Goal: Navigation & Orientation: Find specific page/section

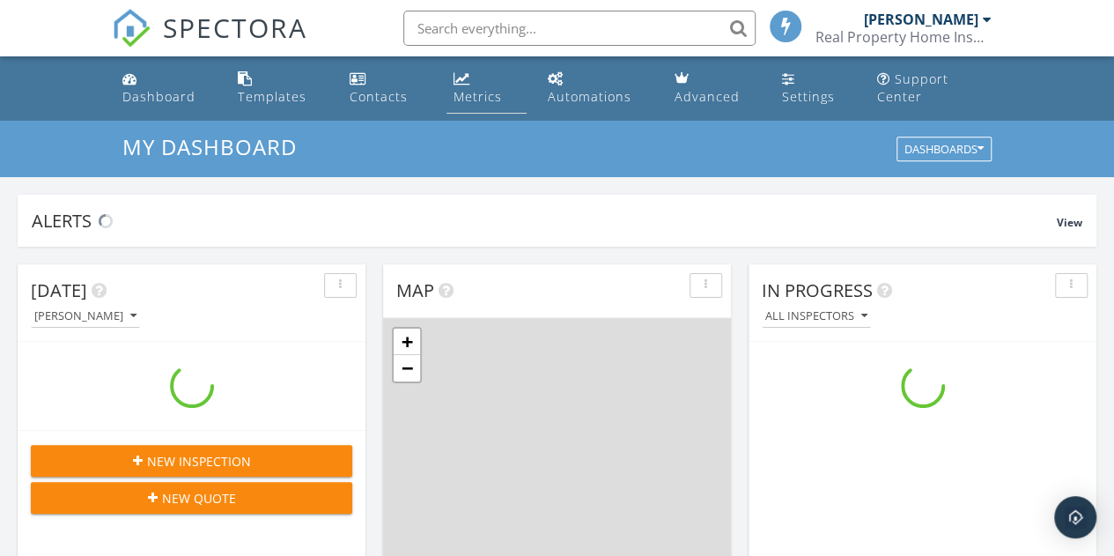
scroll to position [1630, 1141]
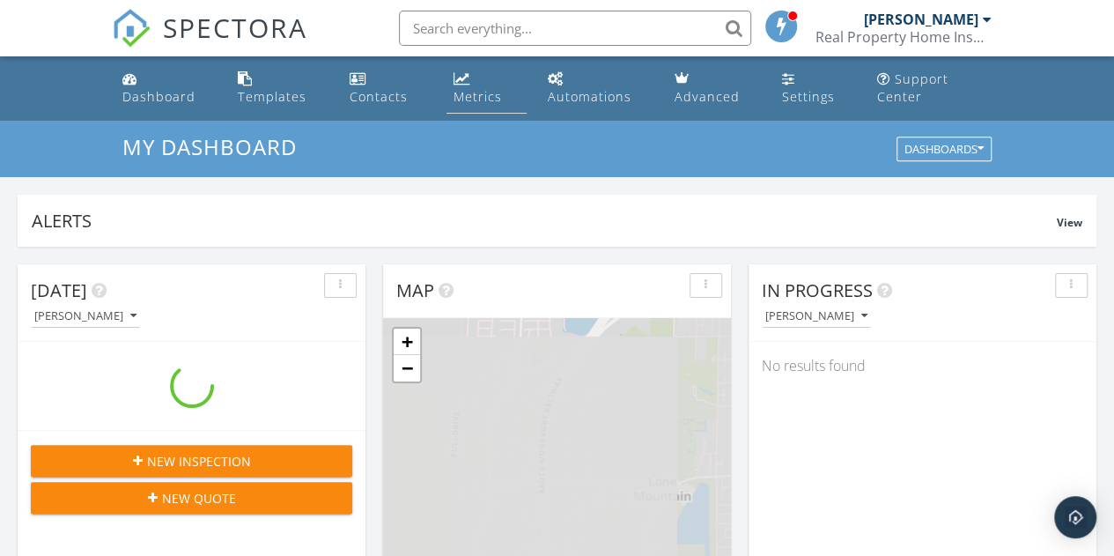
click at [471, 103] on div "Metrics" at bounding box center [478, 96] width 48 height 17
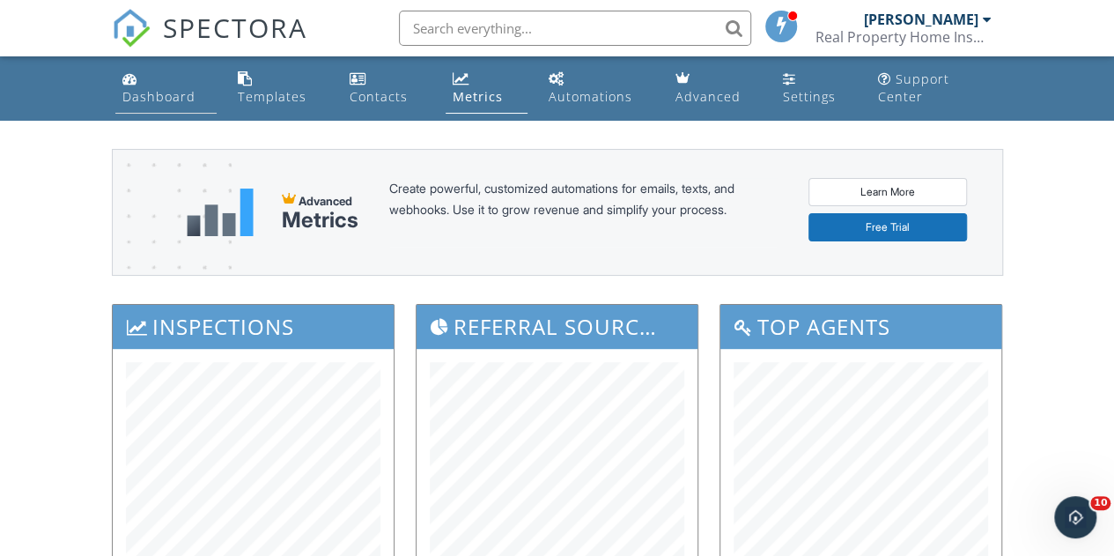
click at [143, 80] on link "Dashboard" at bounding box center [166, 88] width 102 height 50
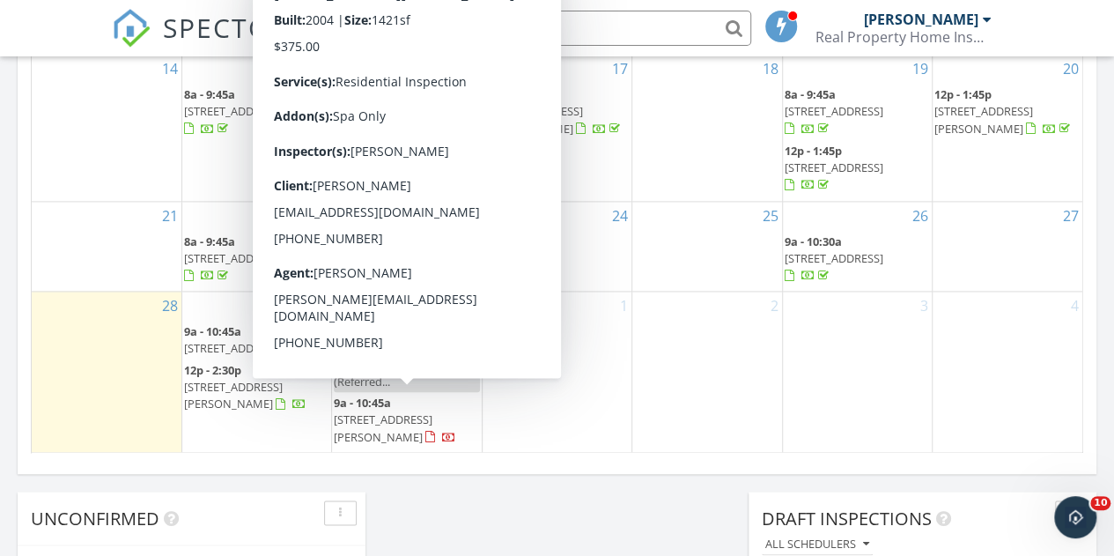
scroll to position [1180, 0]
